Goal: Task Accomplishment & Management: Manage account settings

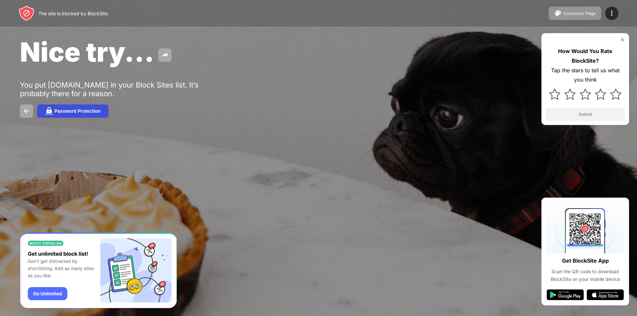
click at [53, 112] on button "Password Protection" at bounding box center [72, 111] width 71 height 13
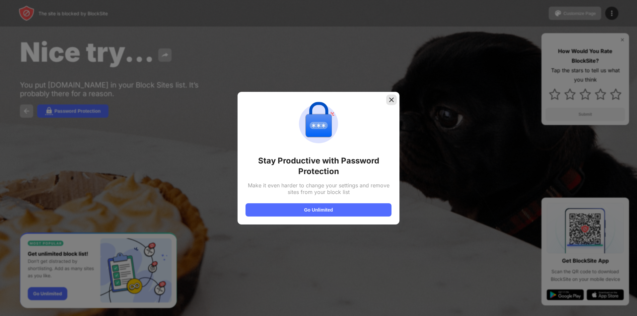
click at [391, 101] on img at bounding box center [391, 100] width 7 height 7
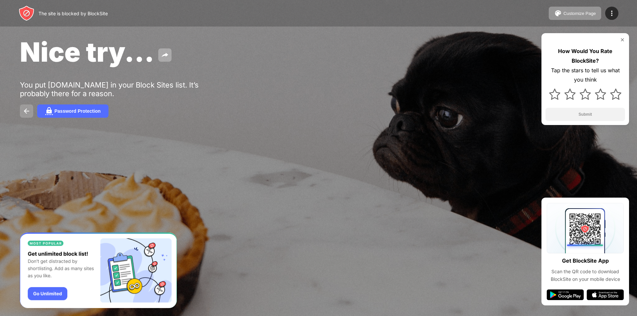
click at [25, 111] on img at bounding box center [27, 111] width 8 height 8
